Goal: Task Accomplishment & Management: Use online tool/utility

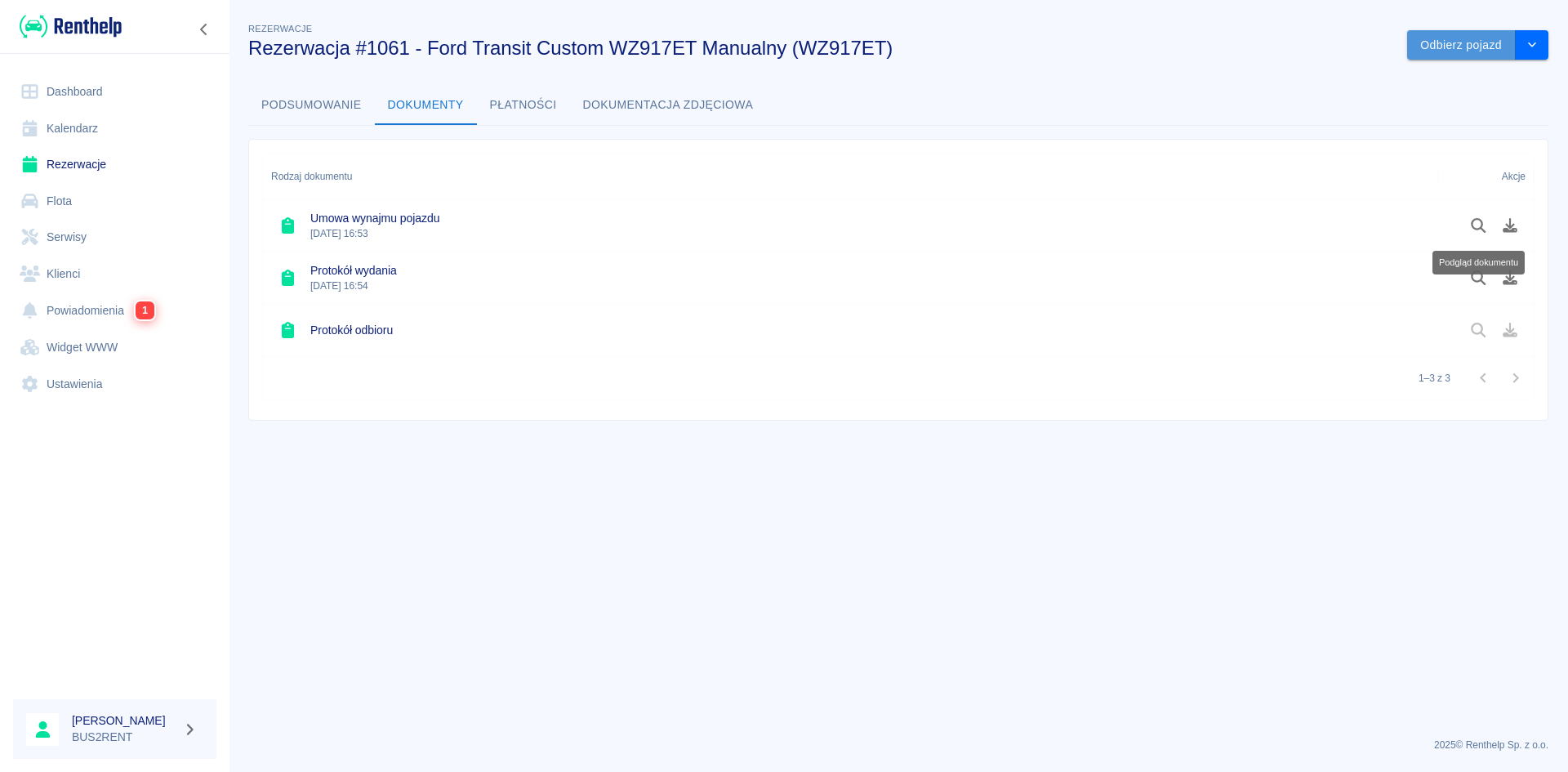
click at [1452, 45] on button "Odbierz pojazd" at bounding box center [1461, 45] width 109 height 31
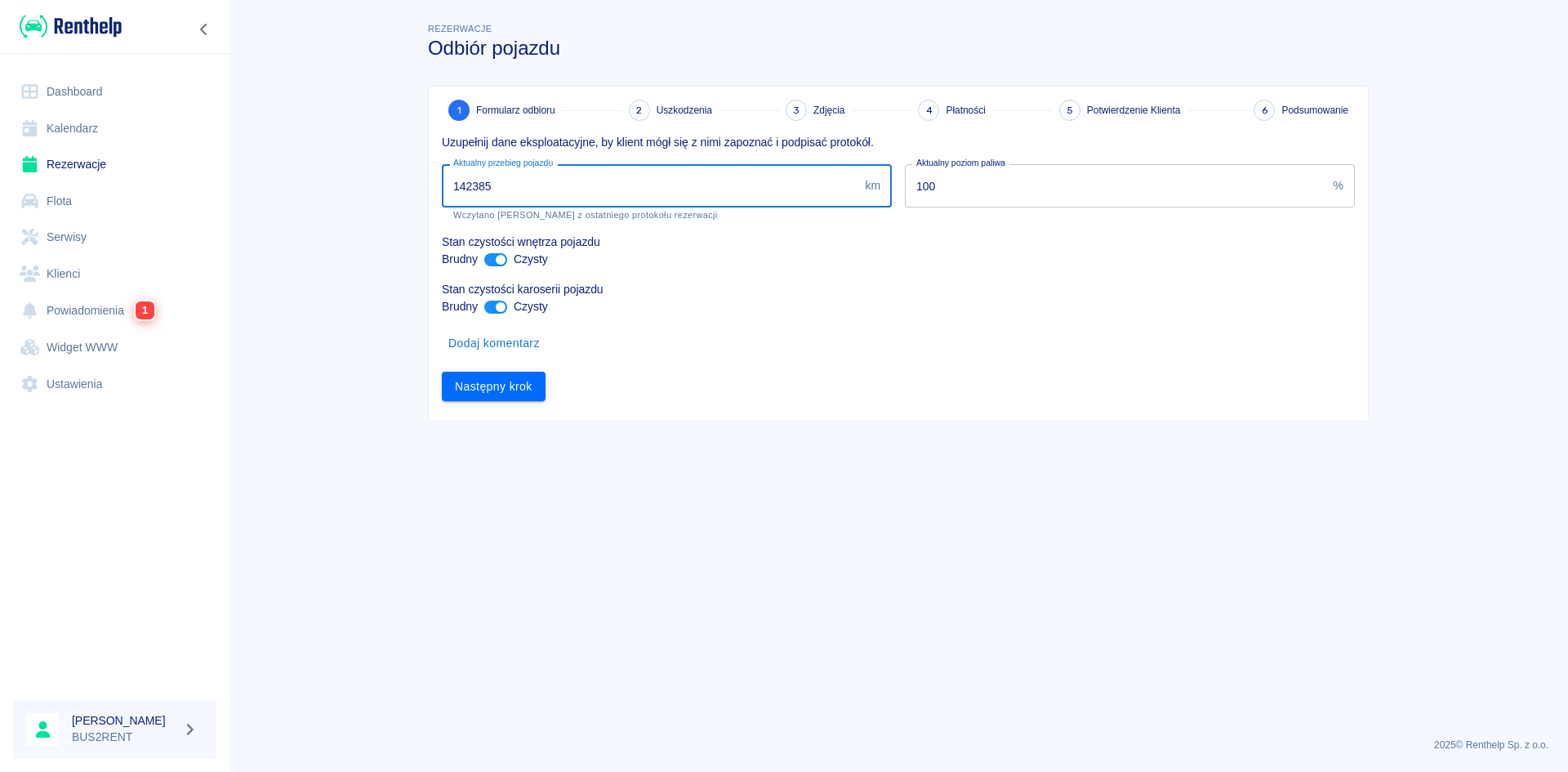
drag, startPoint x: 468, startPoint y: 182, endPoint x: 578, endPoint y: 184, distance: 110.0
click at [578, 184] on input "142385" at bounding box center [650, 186] width 417 height 43
type input "144168"
click at [508, 388] on button "Następny krok" at bounding box center [493, 386] width 104 height 31
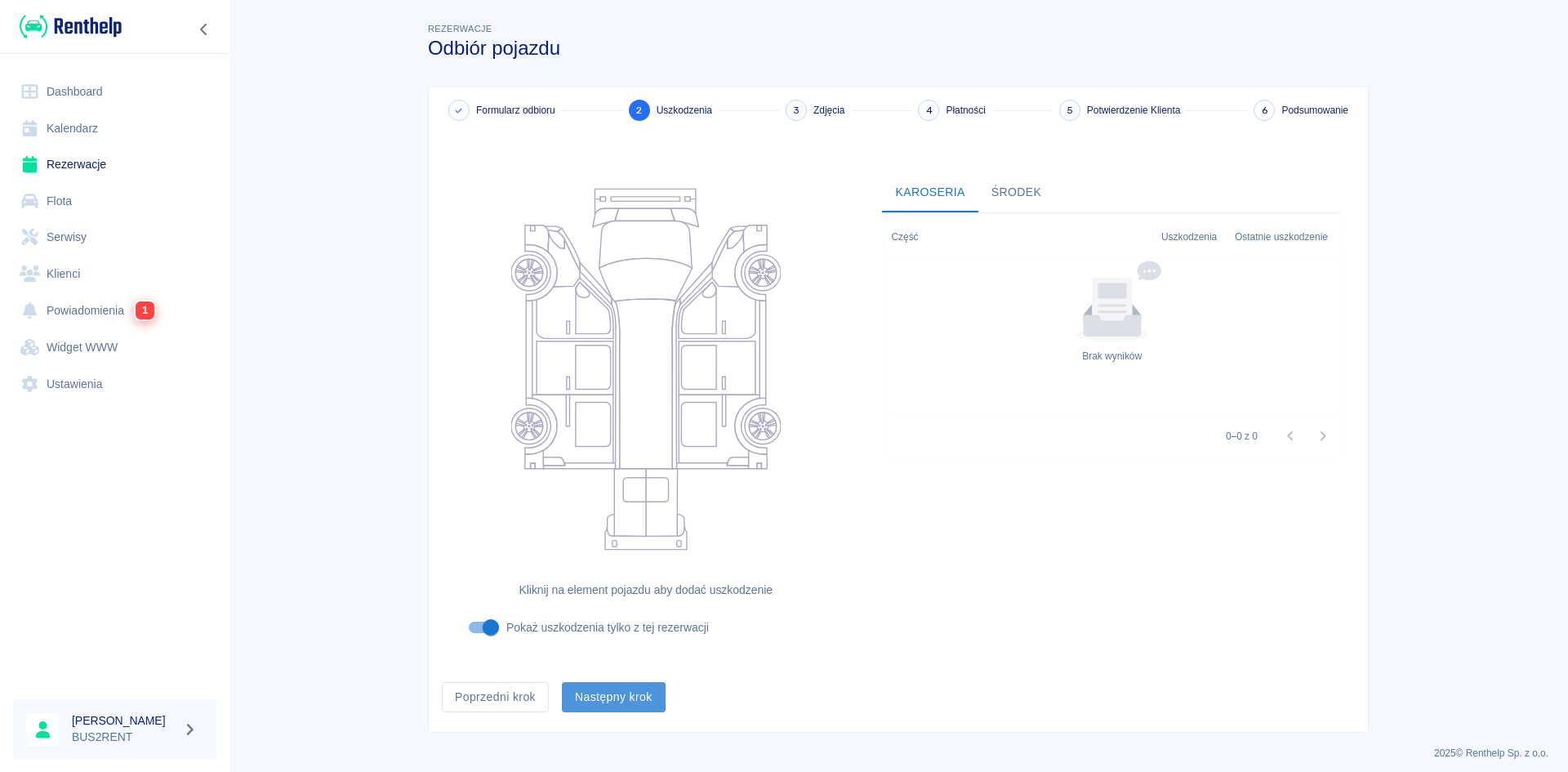
click at [619, 682] on button "Następny krok" at bounding box center [613, 697] width 104 height 31
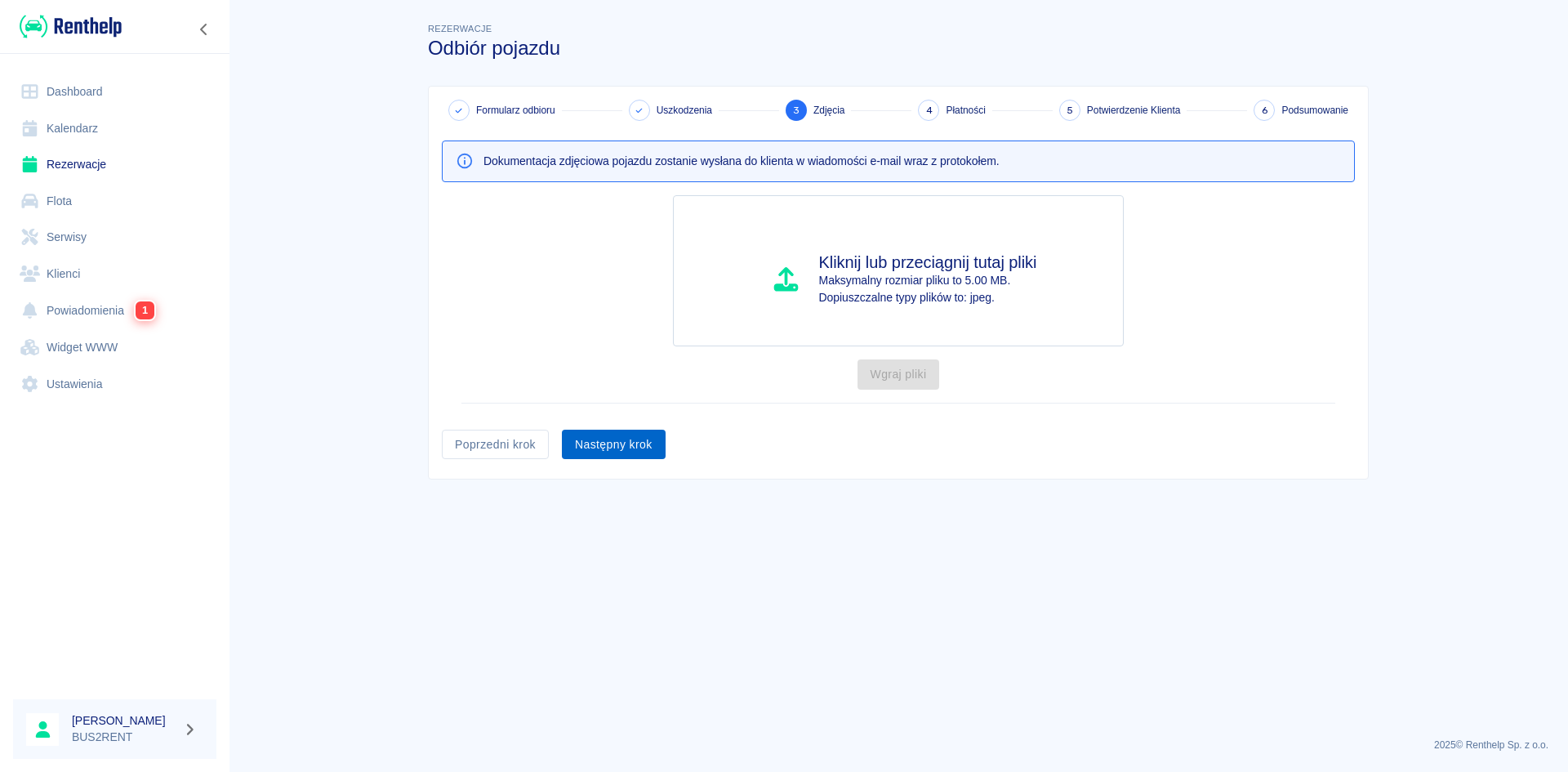
click at [590, 442] on button "Następny krok" at bounding box center [613, 444] width 104 height 31
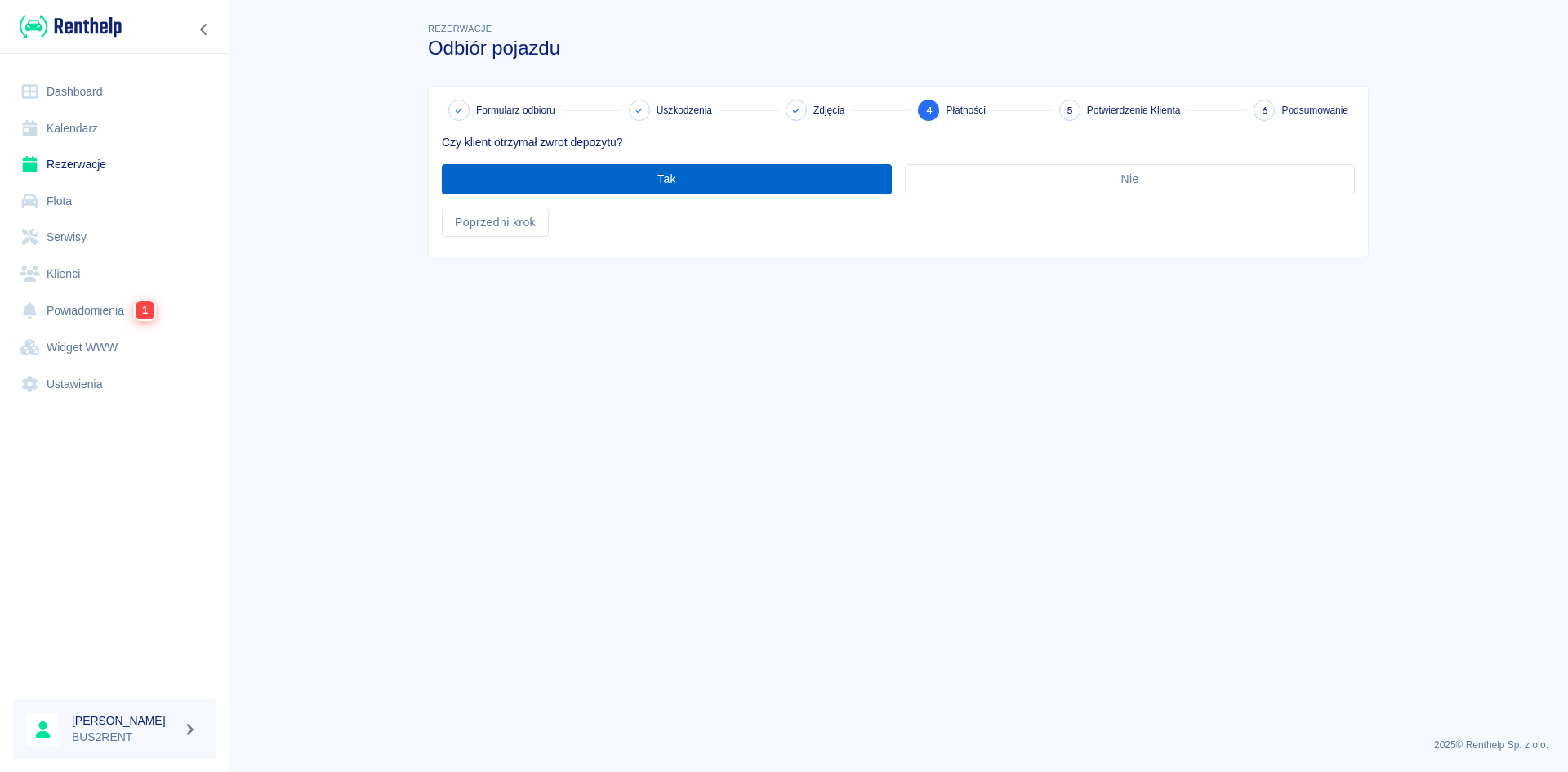
click at [618, 172] on button "Tak" at bounding box center [666, 179] width 450 height 31
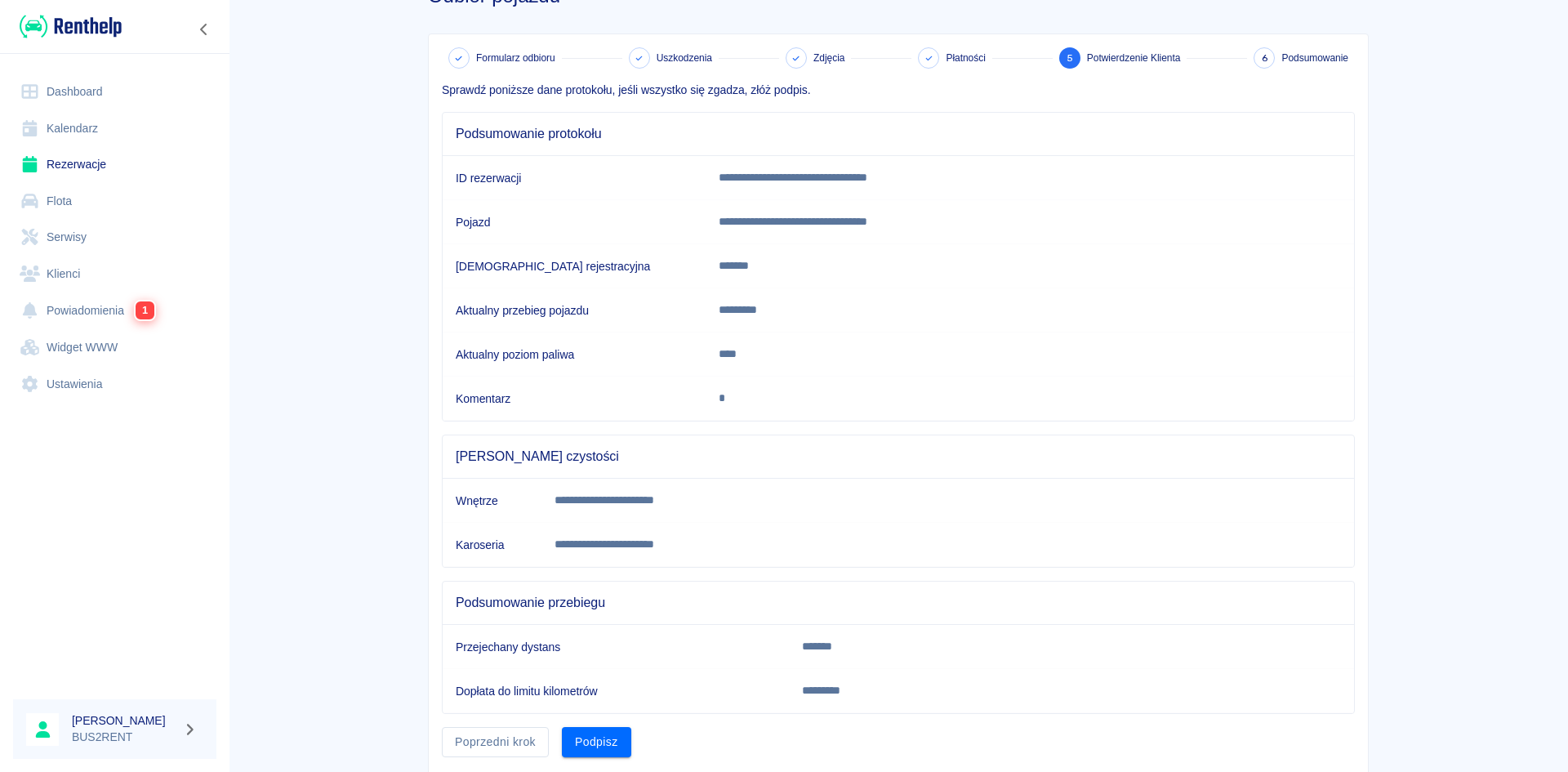
scroll to position [106, 0]
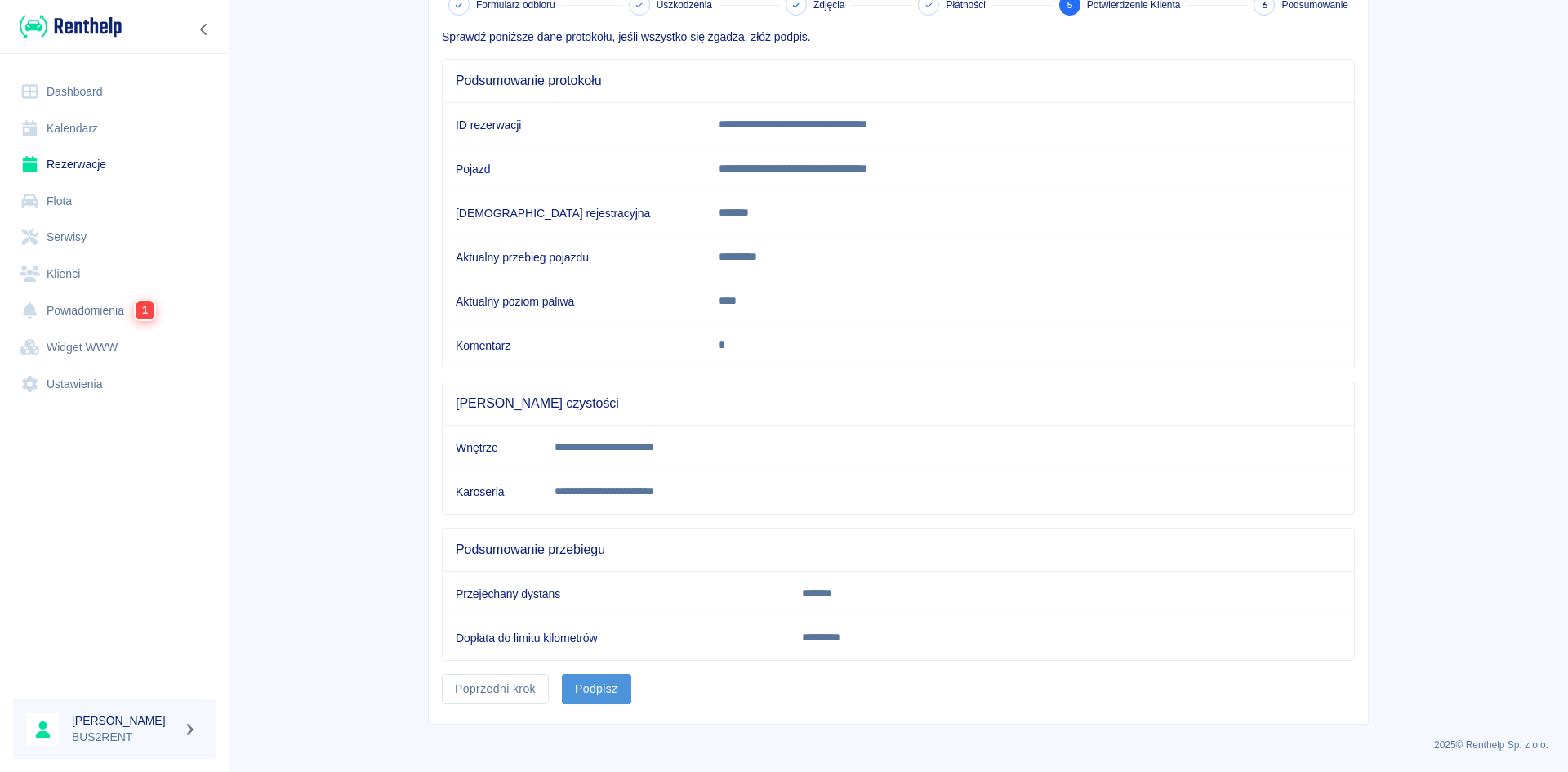
click at [593, 685] on button "Podpisz" at bounding box center [596, 688] width 69 height 31
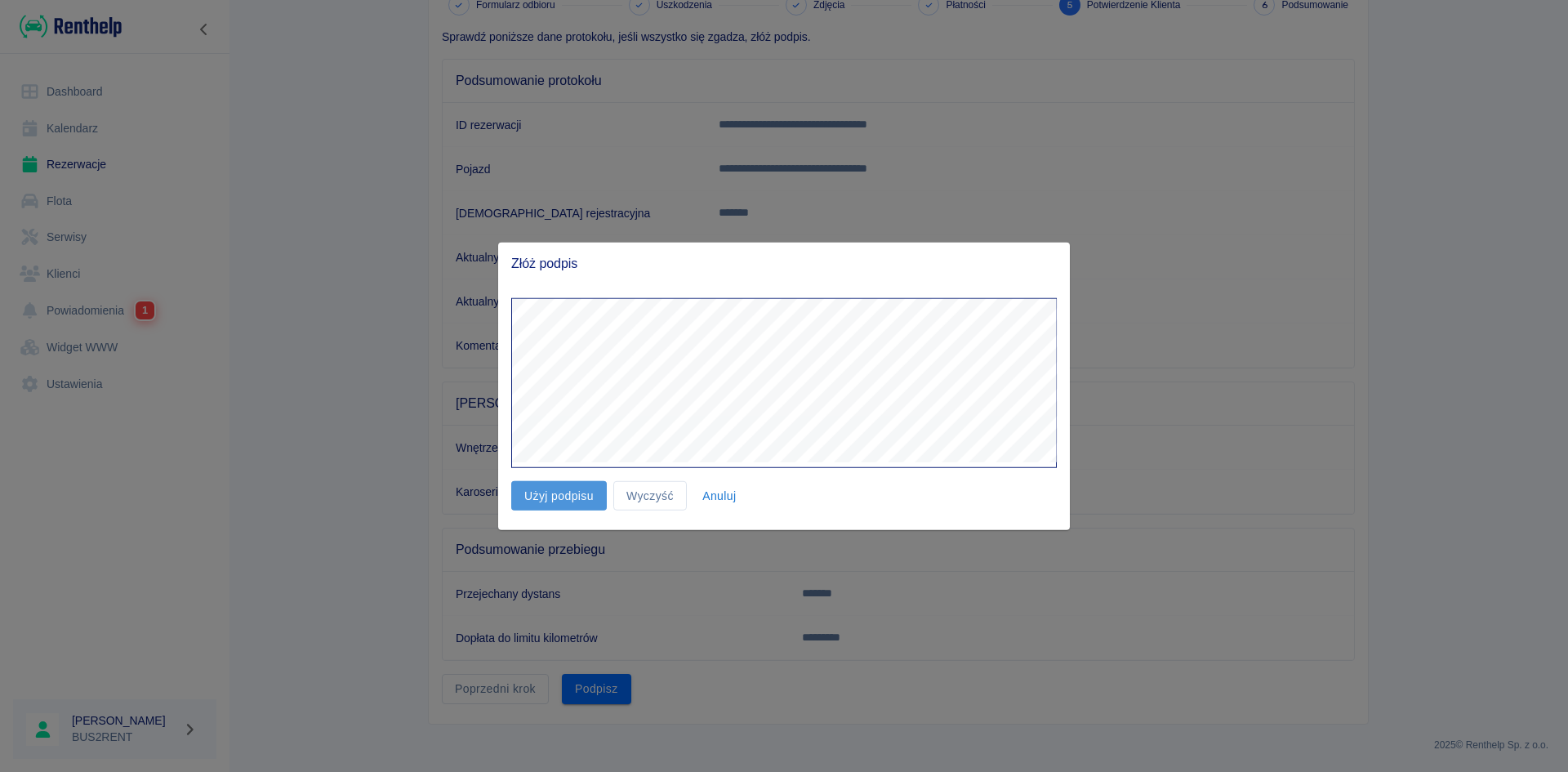
click at [557, 504] on button "Użyj podpisu" at bounding box center [559, 495] width 96 height 31
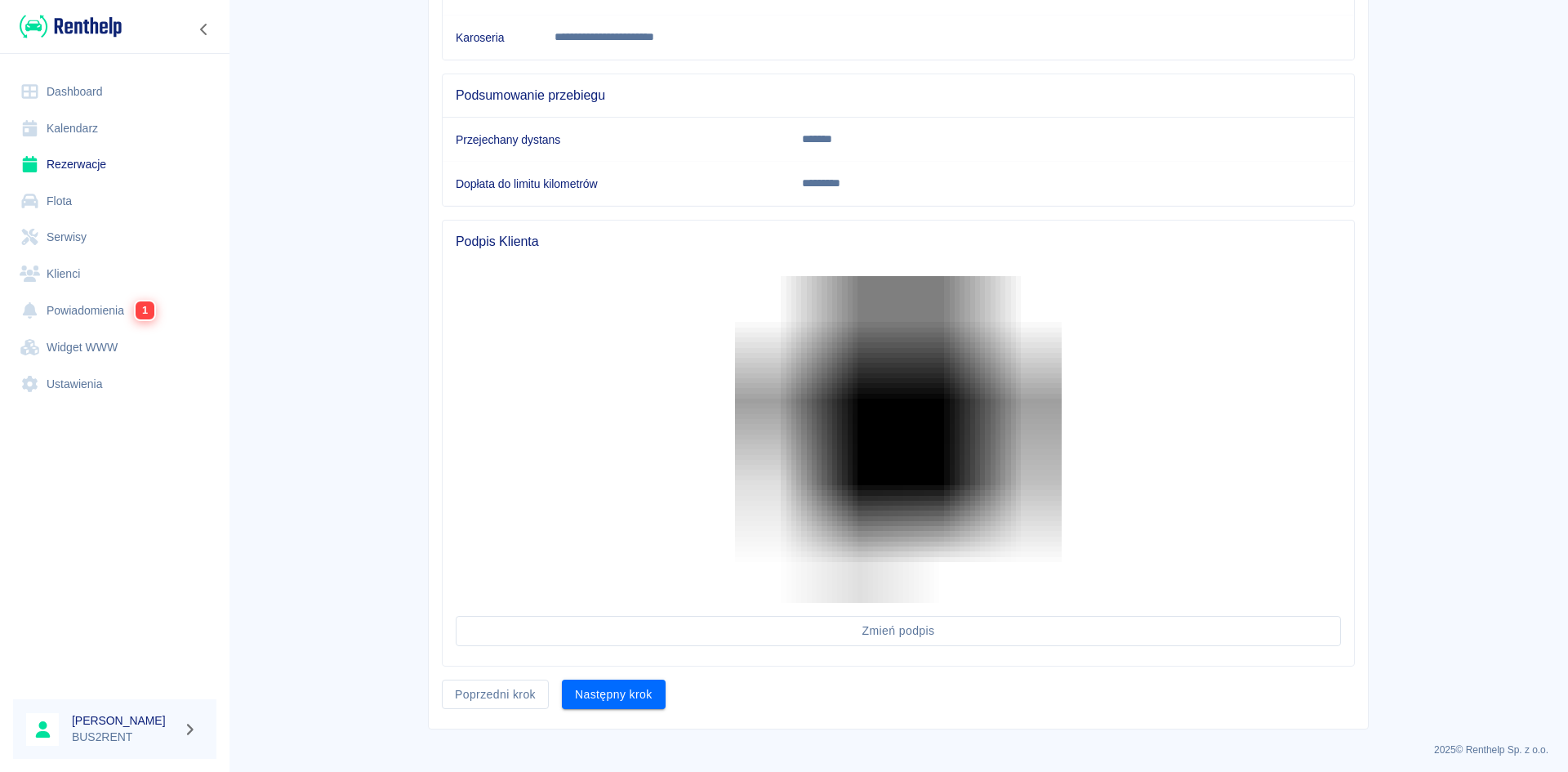
scroll to position [565, 0]
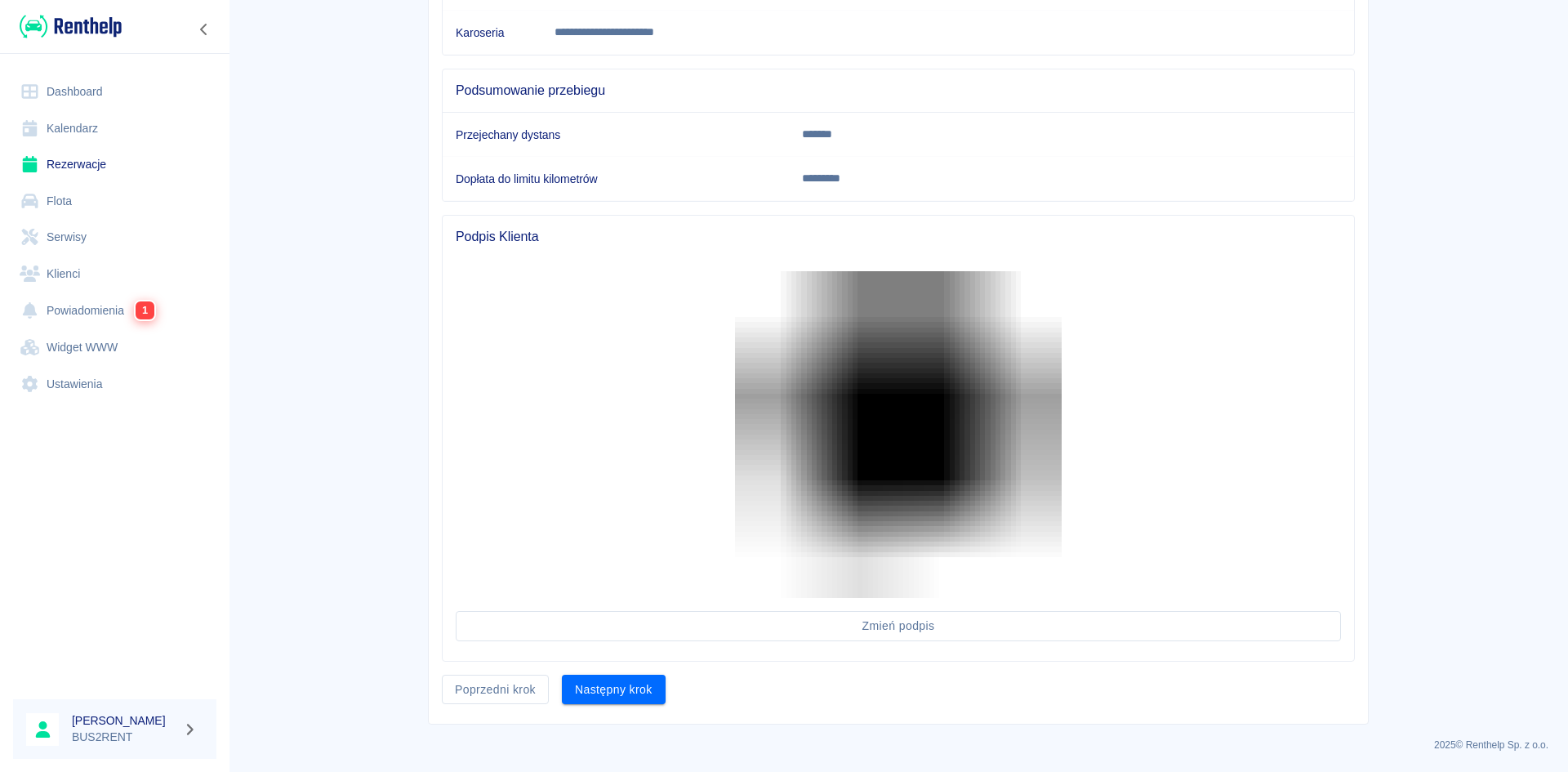
click at [611, 691] on button "Następny krok" at bounding box center [613, 689] width 104 height 31
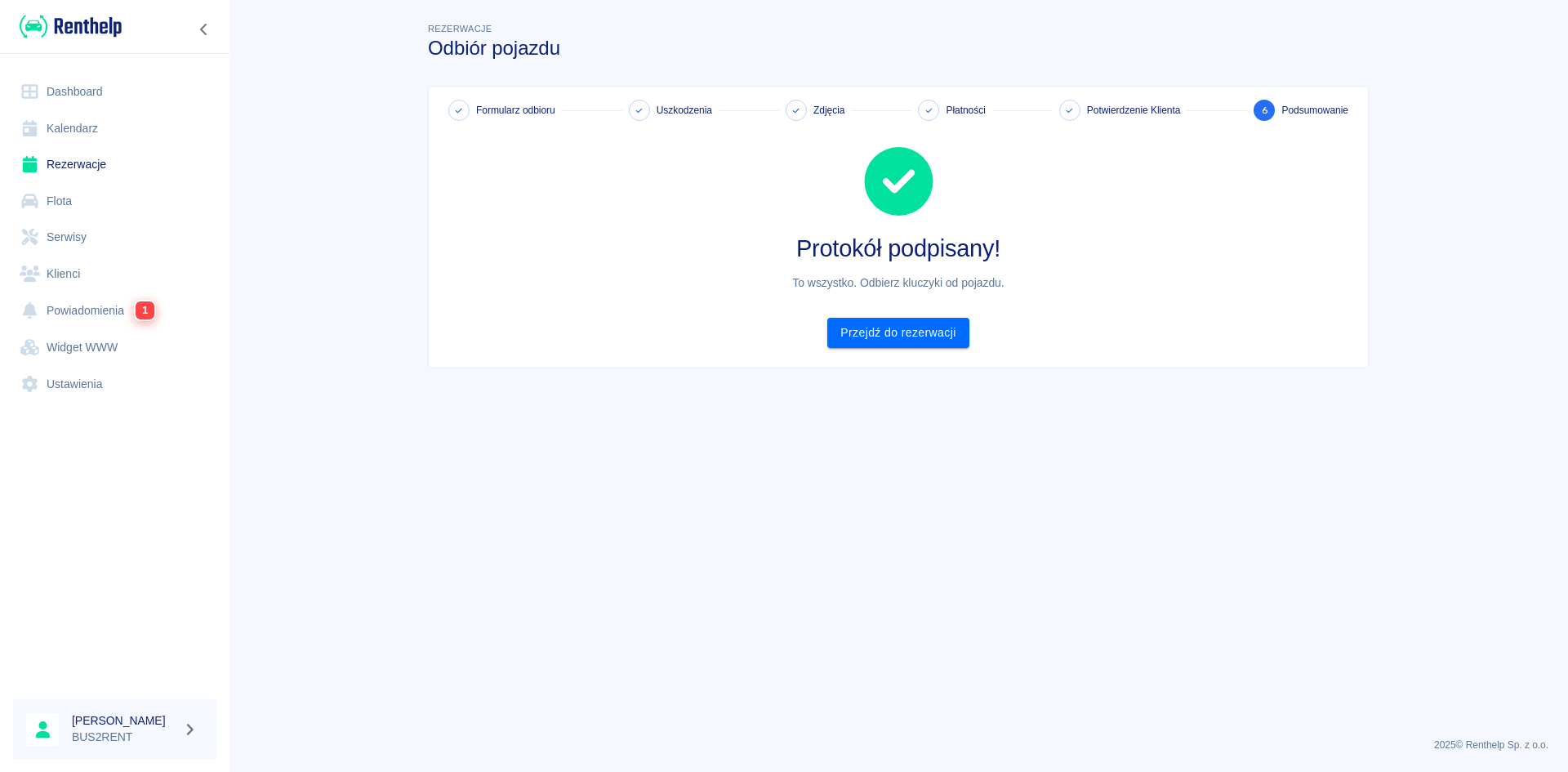
scroll to position [0, 0]
click at [880, 333] on link "Przejdź do rezerwacji" at bounding box center [898, 333] width 141 height 31
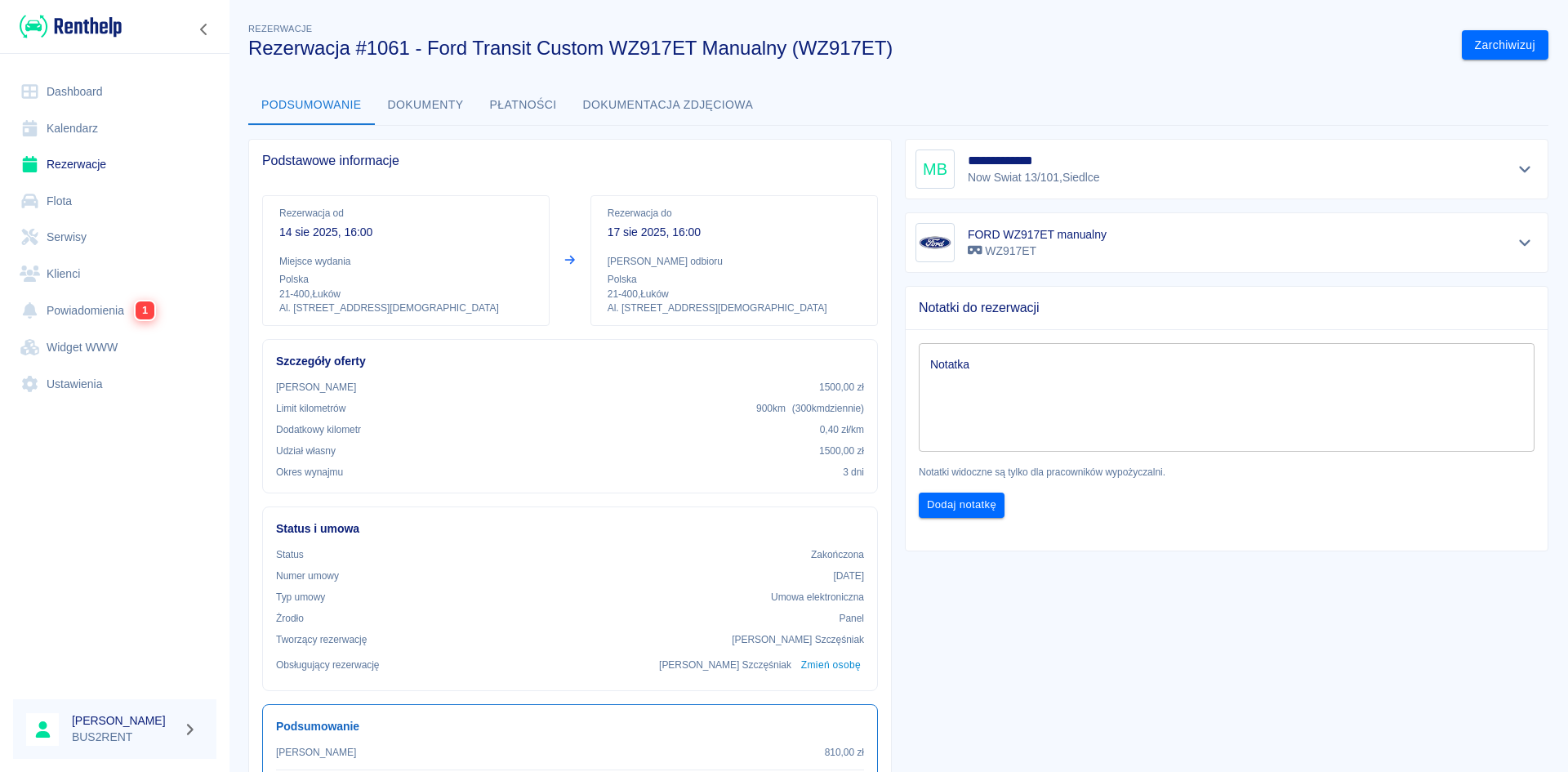
click at [444, 102] on button "Dokumenty" at bounding box center [426, 106] width 102 height 39
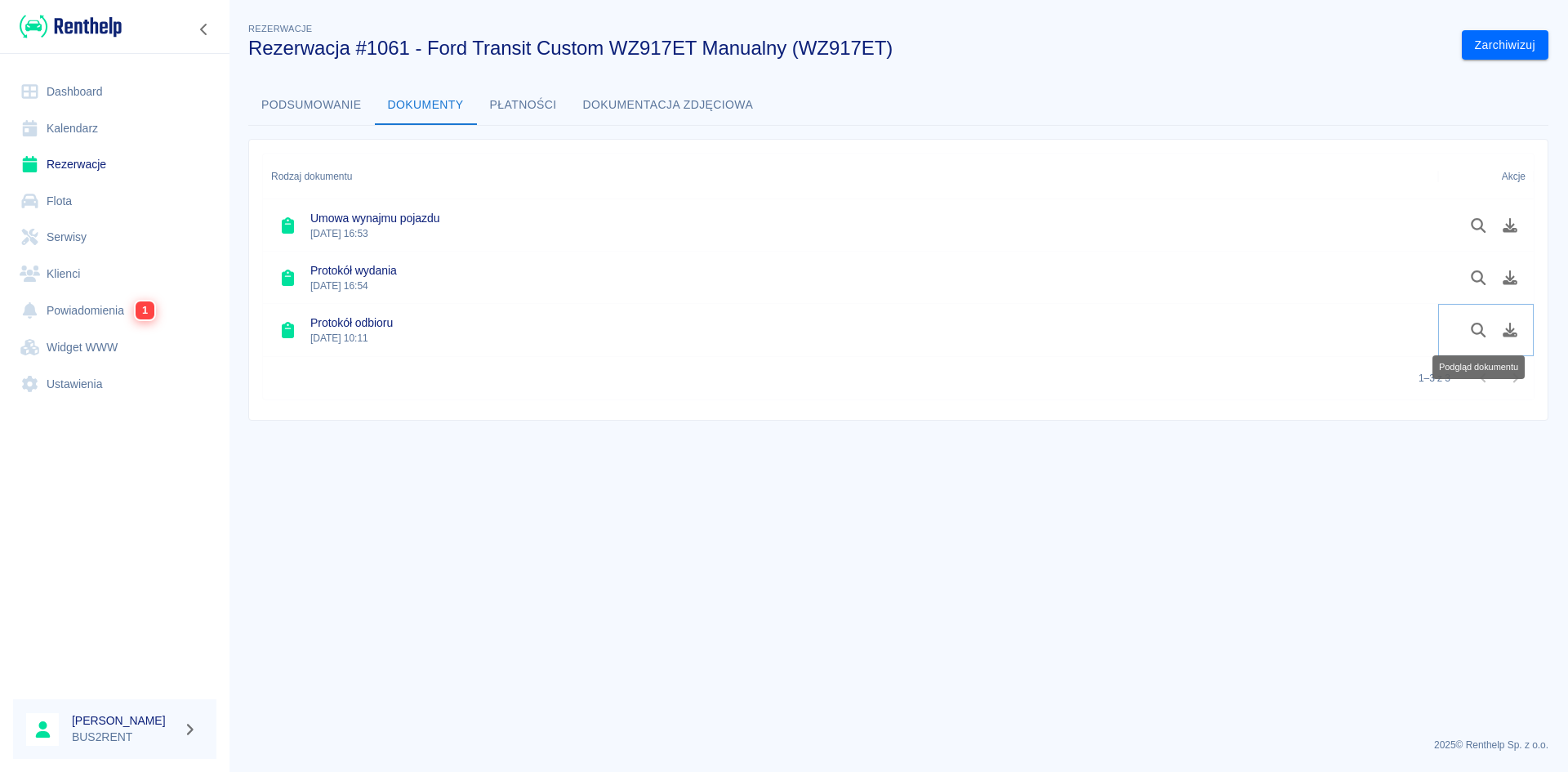
click at [1482, 326] on icon "Podgląd dokumentu" at bounding box center [1478, 330] width 15 height 15
